Goal: Information Seeking & Learning: Learn about a topic

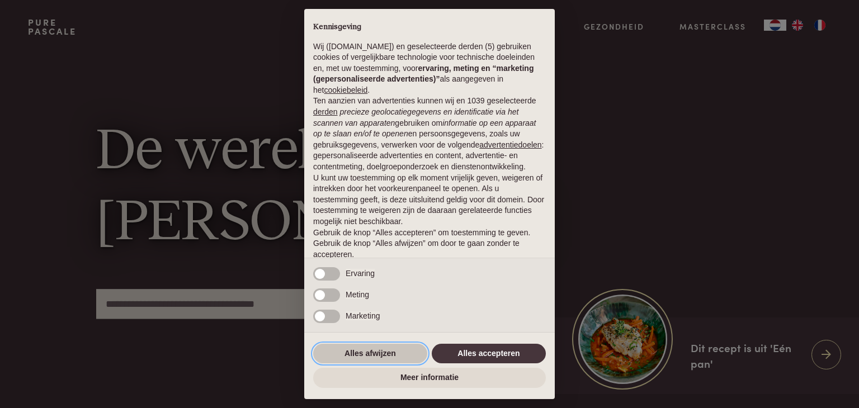
click at [366, 358] on button "Alles afwijzen" at bounding box center [370, 354] width 114 height 20
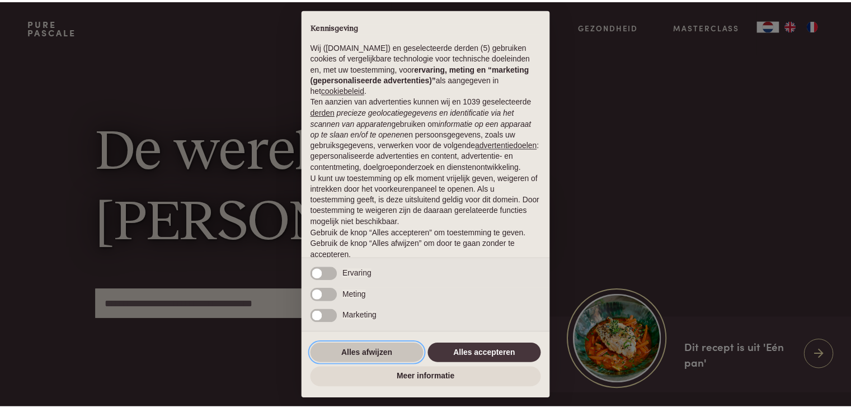
scroll to position [41, 0]
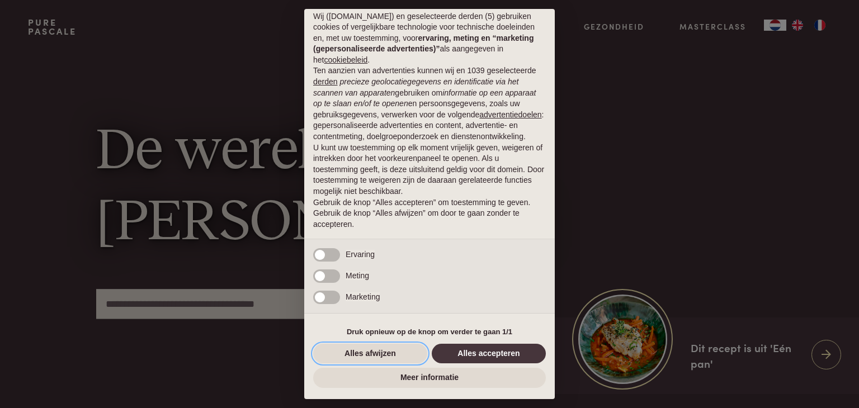
click at [366, 358] on button "Alles afwijzen" at bounding box center [370, 354] width 114 height 20
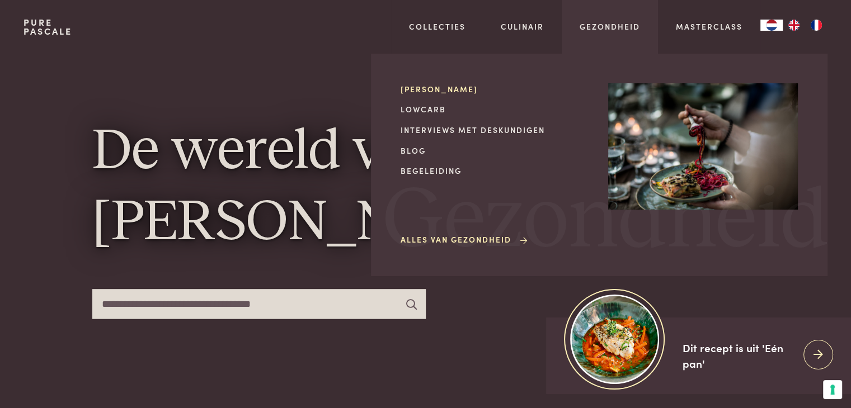
click at [433, 88] on link "[PERSON_NAME]" at bounding box center [495, 89] width 190 height 12
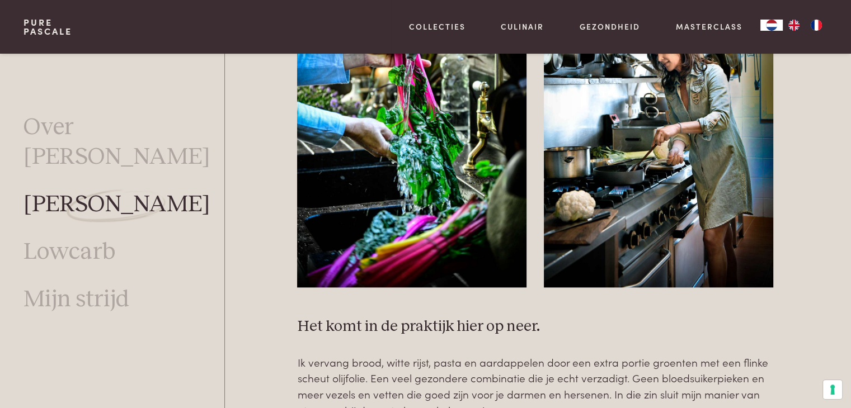
scroll to position [1403, 0]
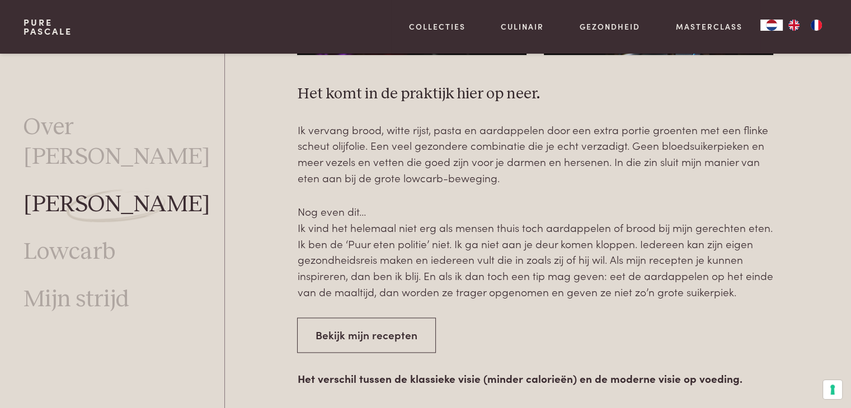
drag, startPoint x: 856, startPoint y: 50, endPoint x: 858, endPoint y: 154, distance: 104.0
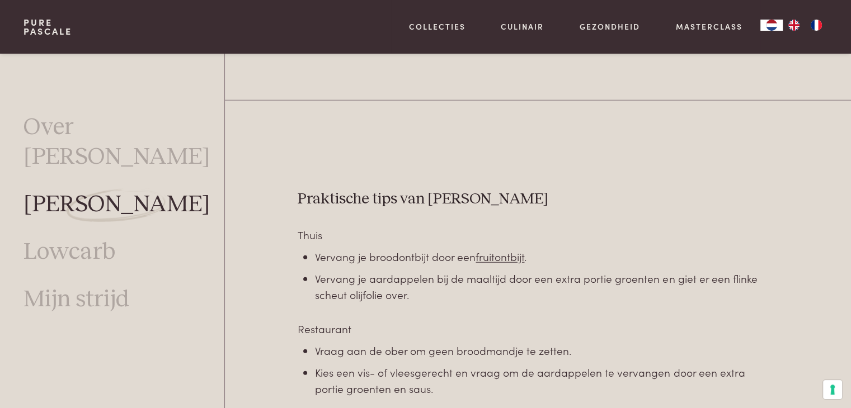
scroll to position [2961, 0]
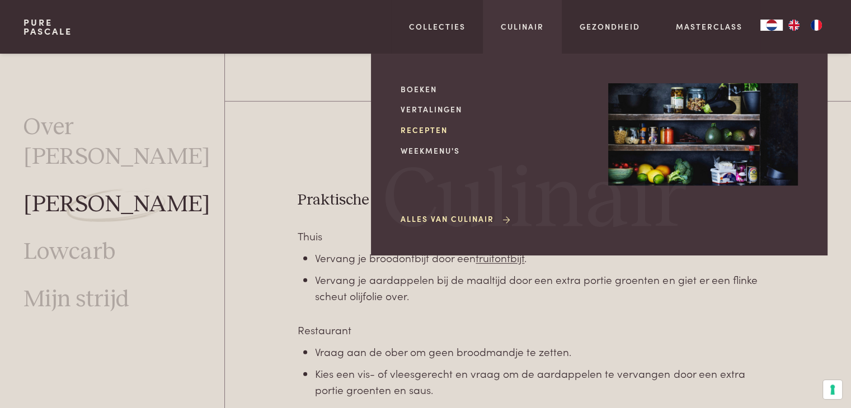
click at [430, 130] on link "Recepten" at bounding box center [495, 130] width 190 height 12
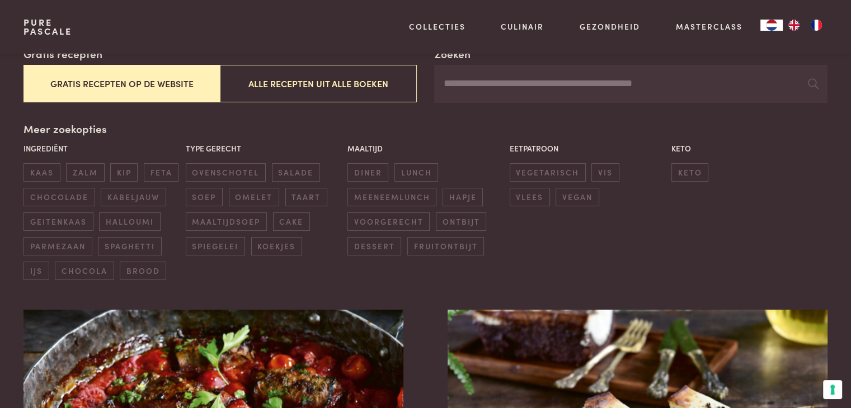
scroll to position [206, 0]
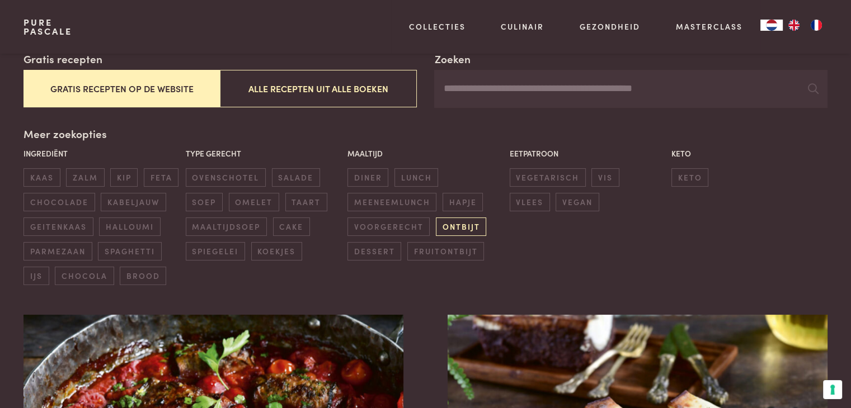
click at [447, 226] on span "ontbijt" at bounding box center [461, 227] width 50 height 18
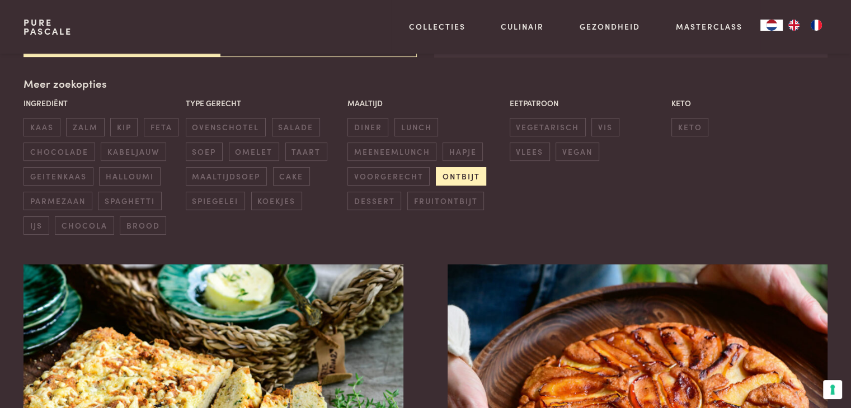
scroll to position [257, 0]
click at [448, 200] on span "fruitontbijt" at bounding box center [445, 200] width 77 height 18
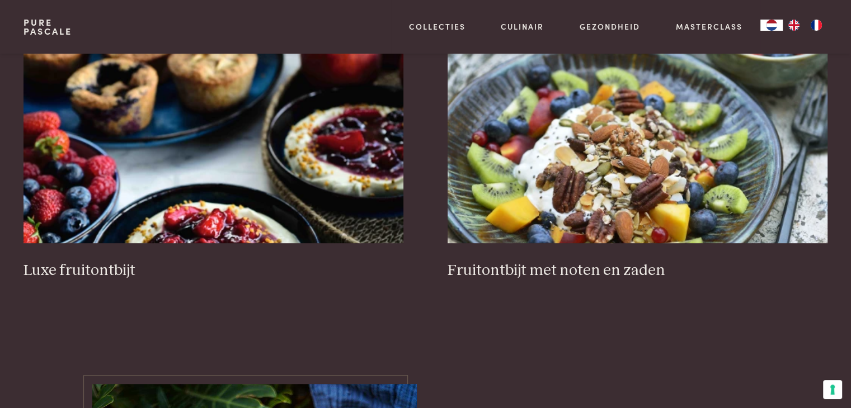
scroll to position [503, 0]
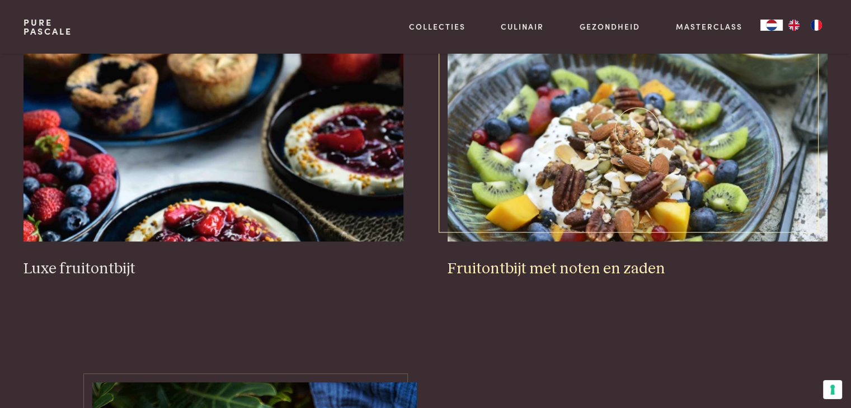
click at [611, 153] on img at bounding box center [636, 130] width 379 height 224
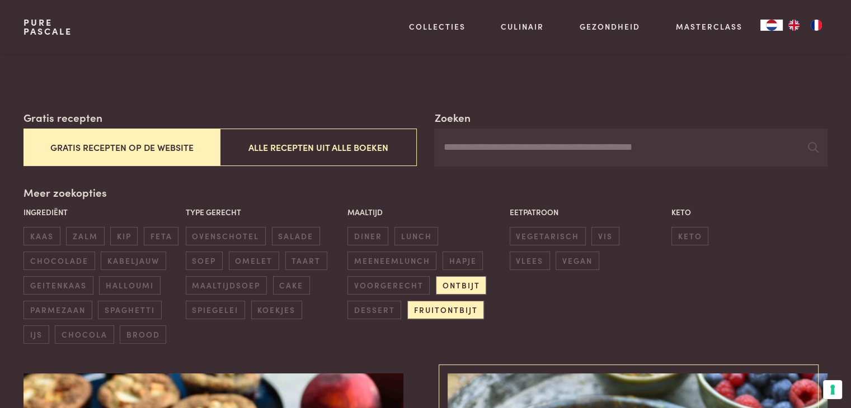
scroll to position [179, 0]
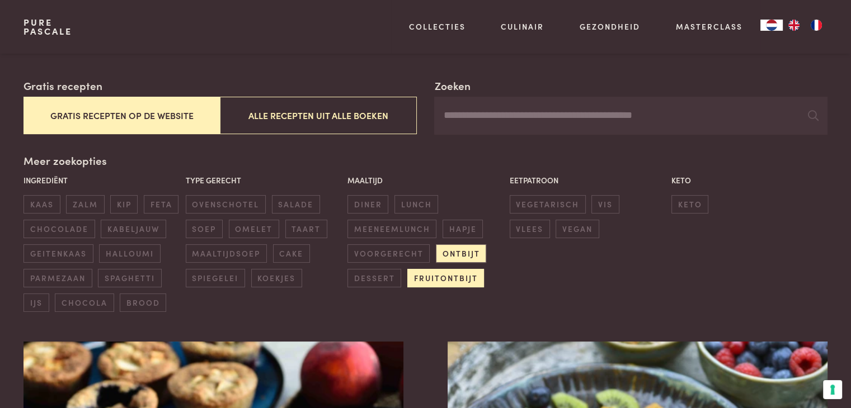
click at [436, 278] on span "fruitontbijt" at bounding box center [445, 278] width 77 height 18
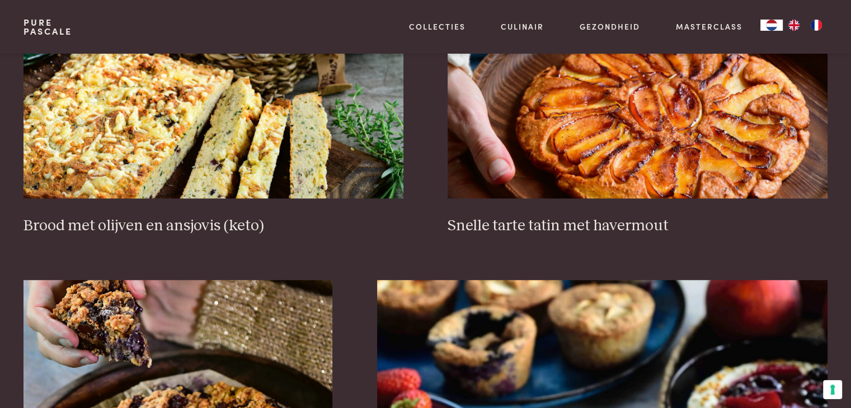
scroll to position [548, 0]
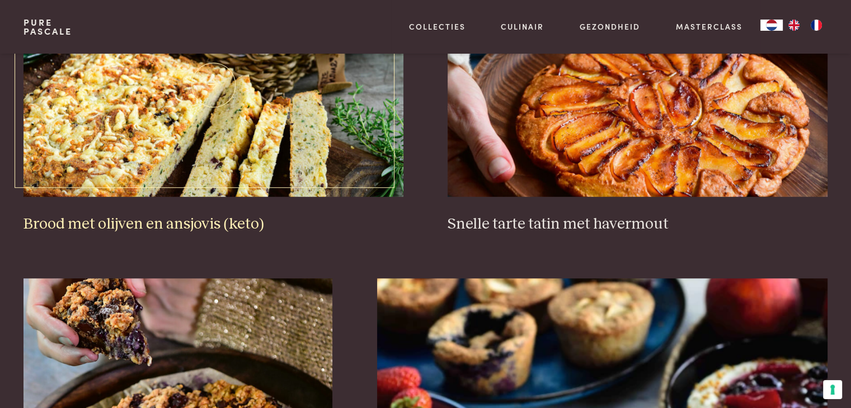
click at [263, 169] on img at bounding box center [212, 85] width 379 height 224
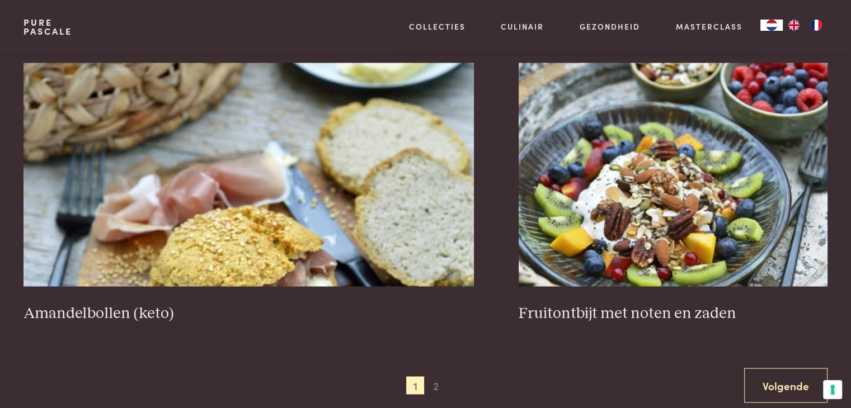
scroll to position [2046, 0]
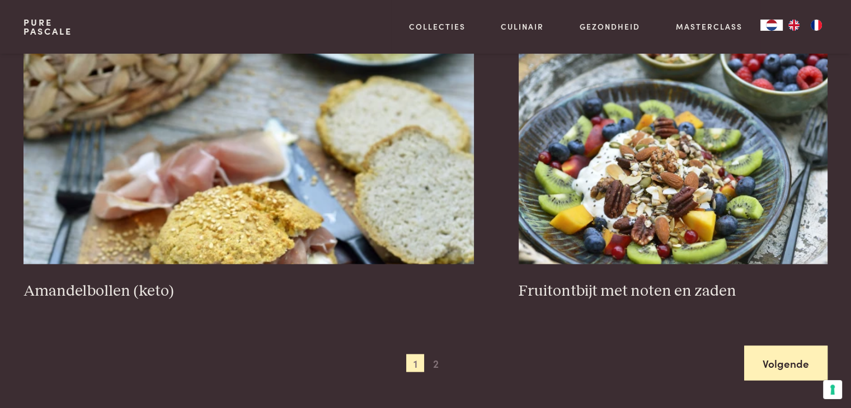
click at [771, 374] on link "Volgende" at bounding box center [785, 363] width 83 height 35
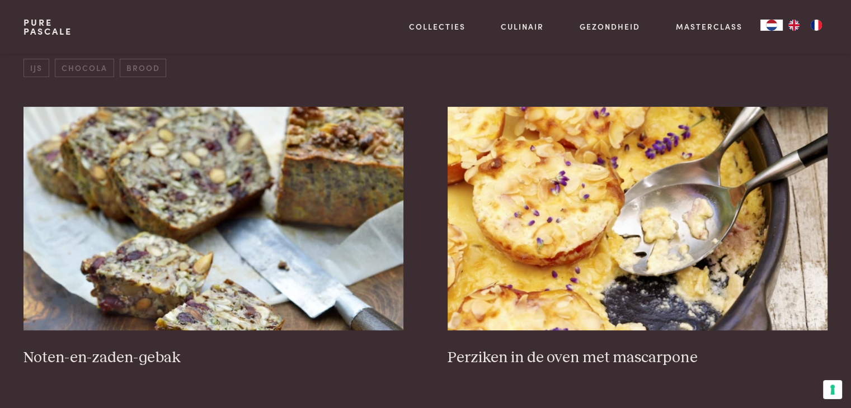
scroll to position [413, 0]
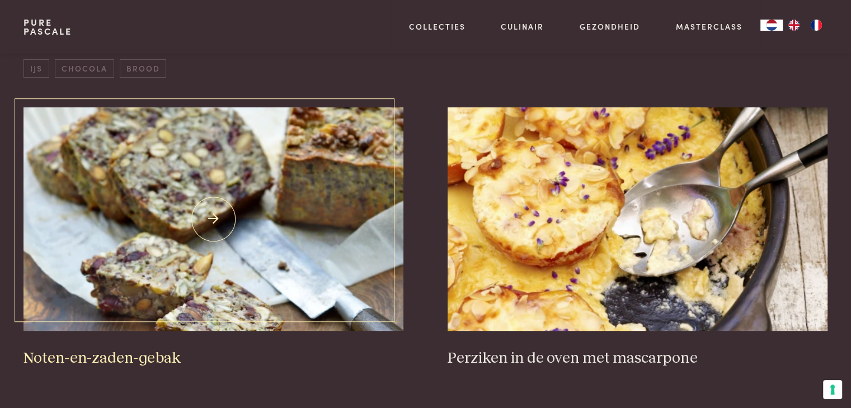
click at [172, 192] on img at bounding box center [212, 219] width 379 height 224
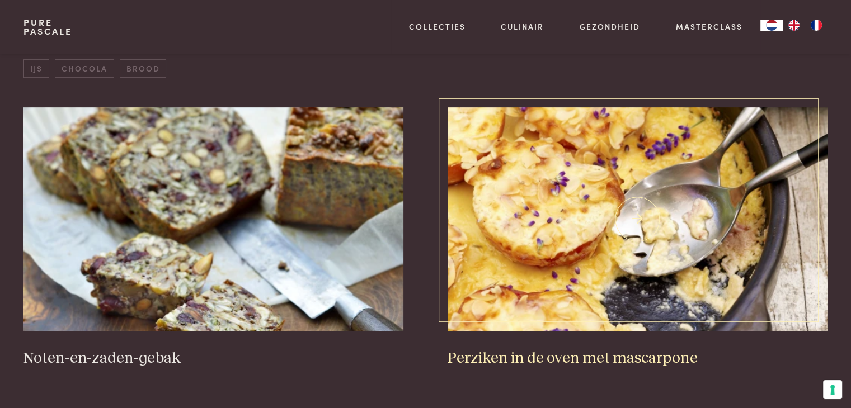
click at [640, 229] on img at bounding box center [636, 219] width 379 height 224
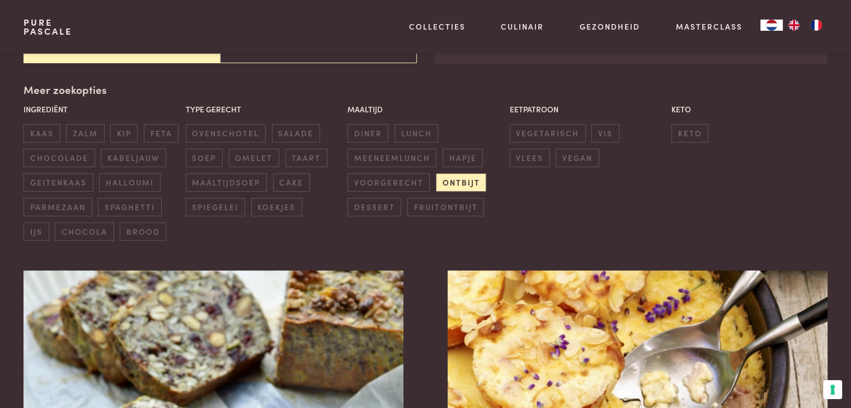
scroll to position [0, 0]
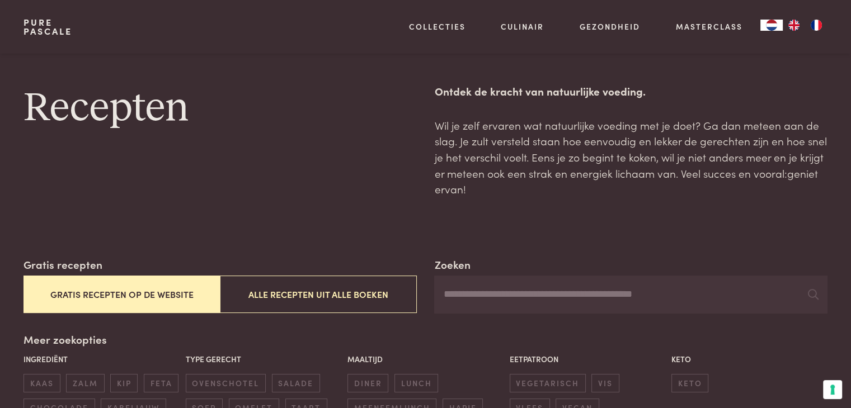
scroll to position [464, 0]
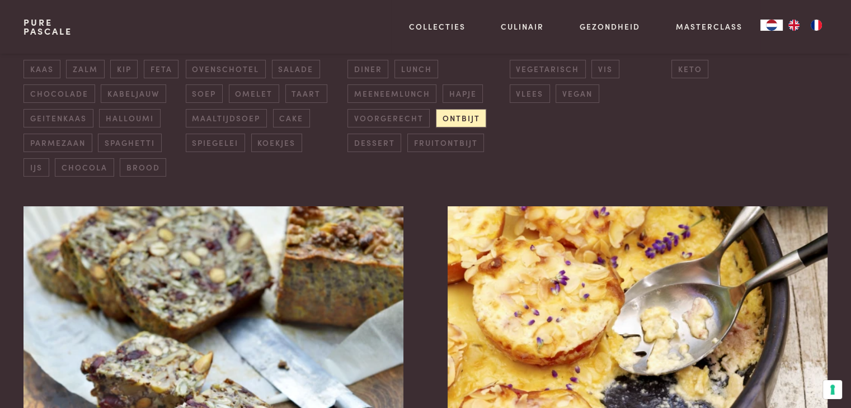
scroll to position [268, 0]
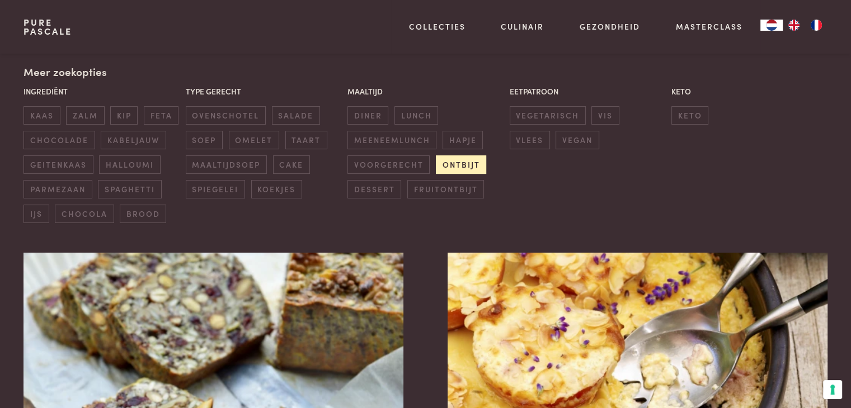
click at [450, 168] on span "ontbijt" at bounding box center [461, 164] width 50 height 18
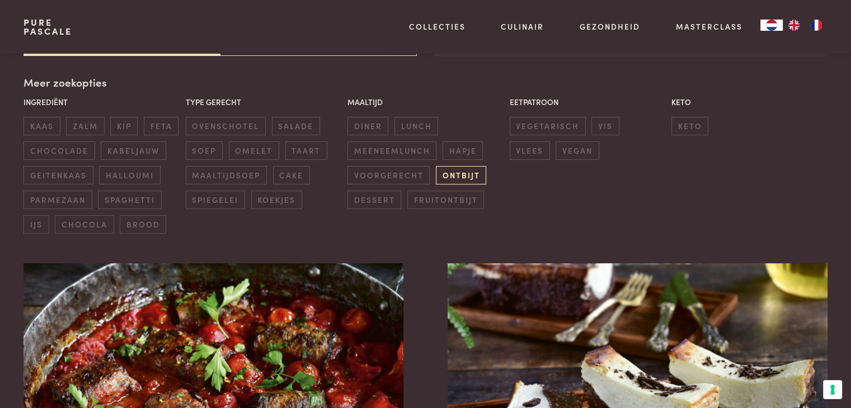
scroll to position [257, 0]
click at [471, 180] on span "ontbijt" at bounding box center [461, 176] width 50 height 18
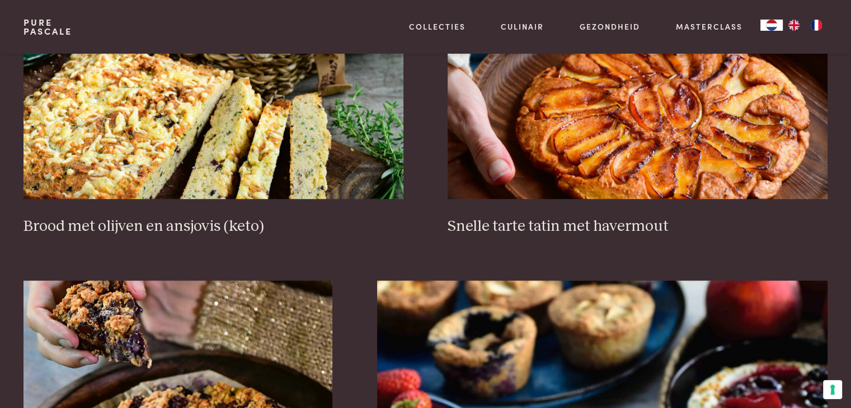
scroll to position [552, 0]
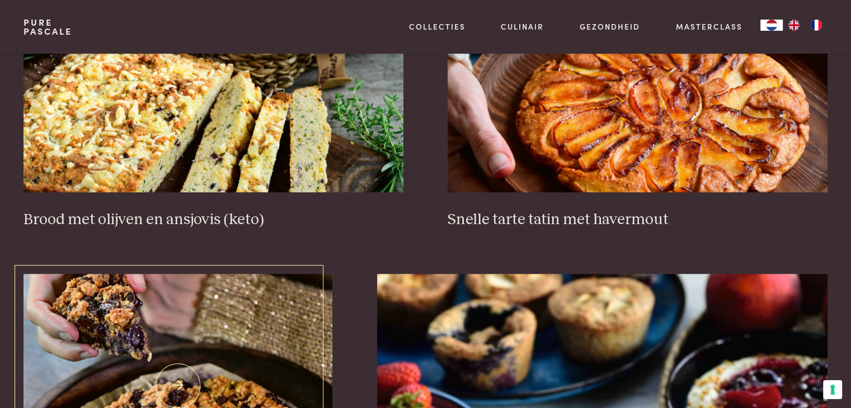
click at [207, 305] on img at bounding box center [177, 386] width 309 height 224
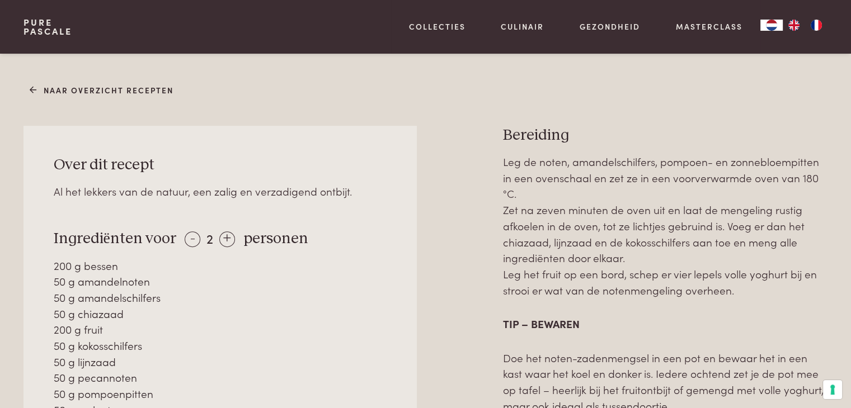
scroll to position [403, 0]
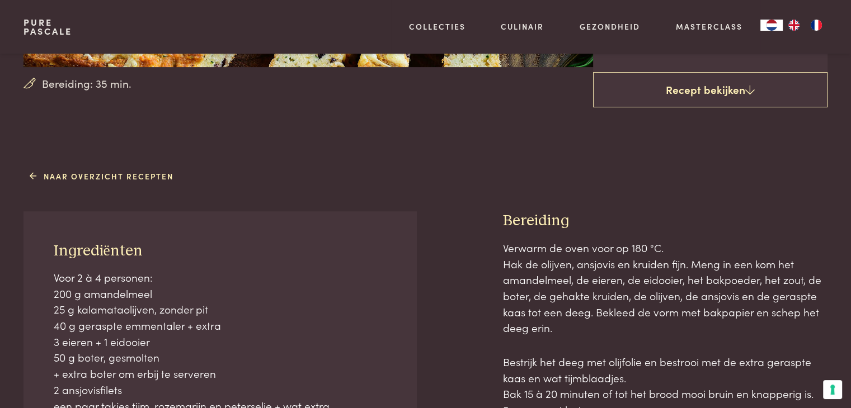
scroll to position [380, 0]
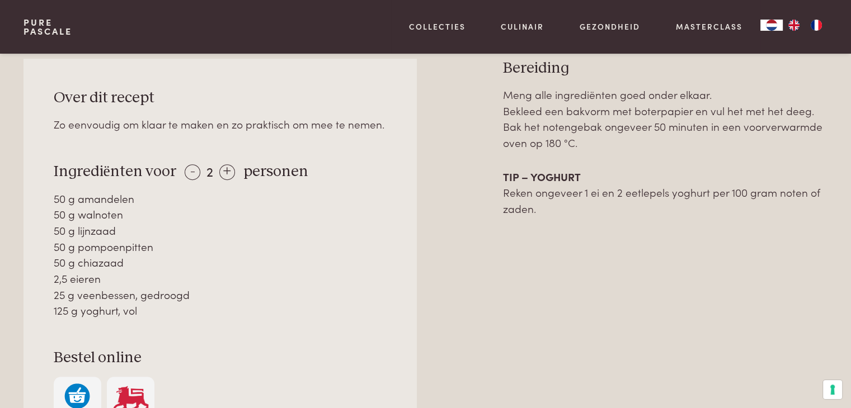
scroll to position [515, 0]
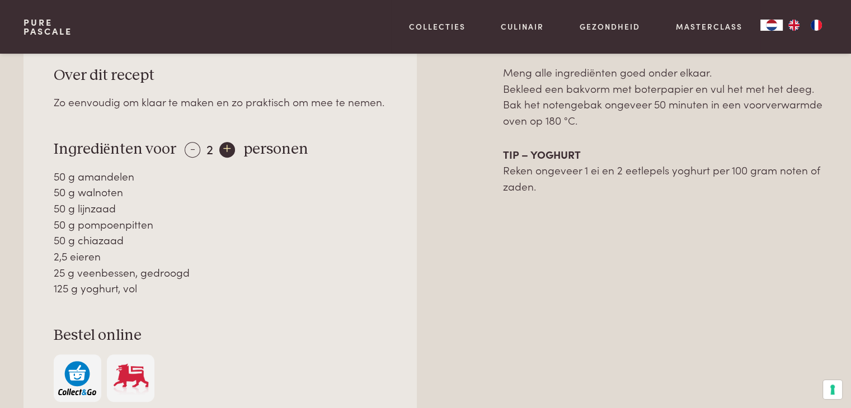
click at [228, 149] on div "+" at bounding box center [227, 150] width 16 height 16
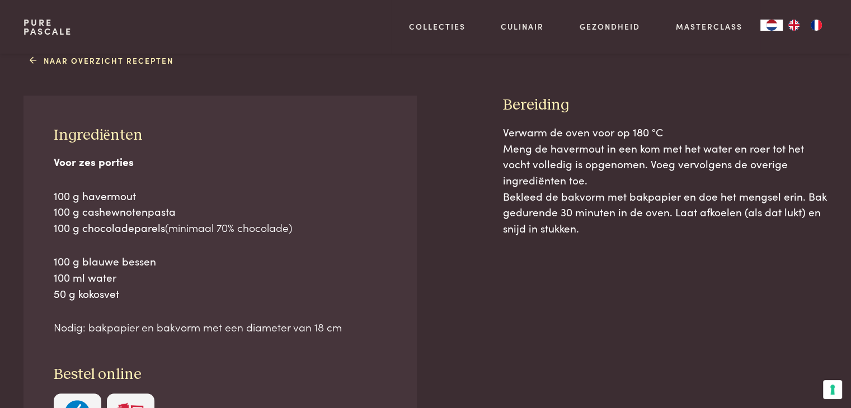
scroll to position [470, 0]
